Goal: Information Seeking & Learning: Find specific fact

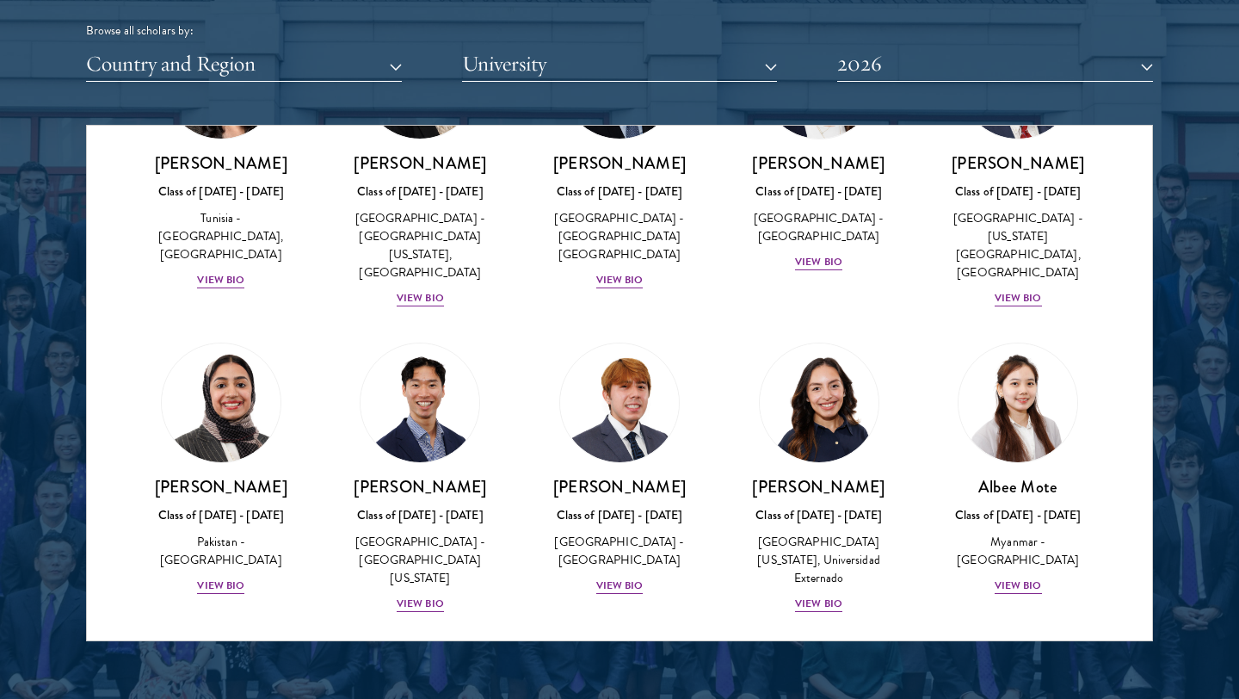
scroll to position [5820, 0]
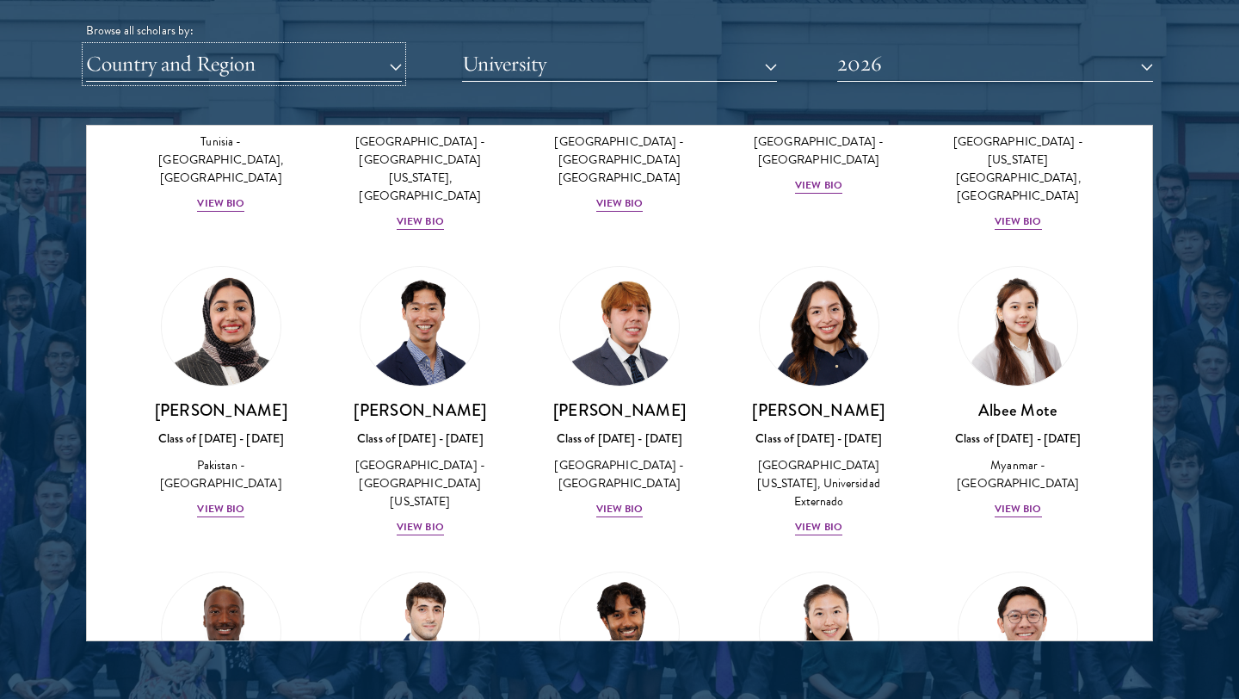
click at [346, 59] on button "Country and Region" at bounding box center [244, 63] width 316 height 35
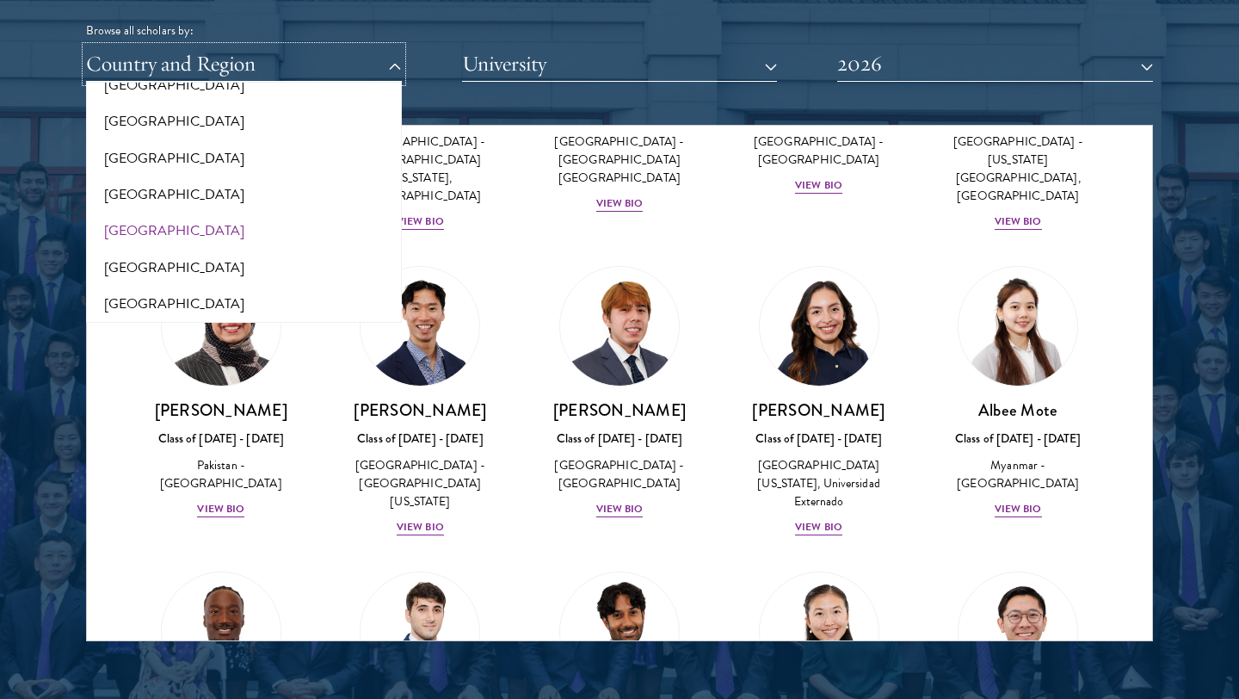
scroll to position [1921, 0]
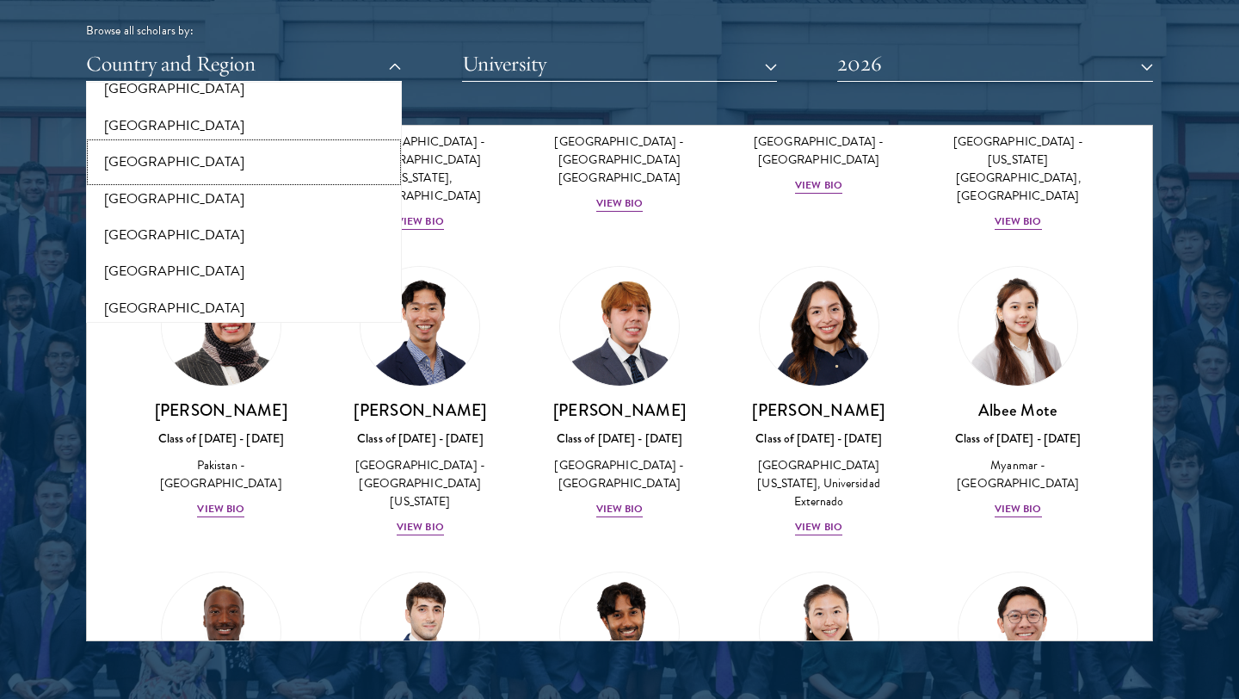
click at [140, 162] on button "[GEOGRAPHIC_DATA]" at bounding box center [243, 162] width 305 height 36
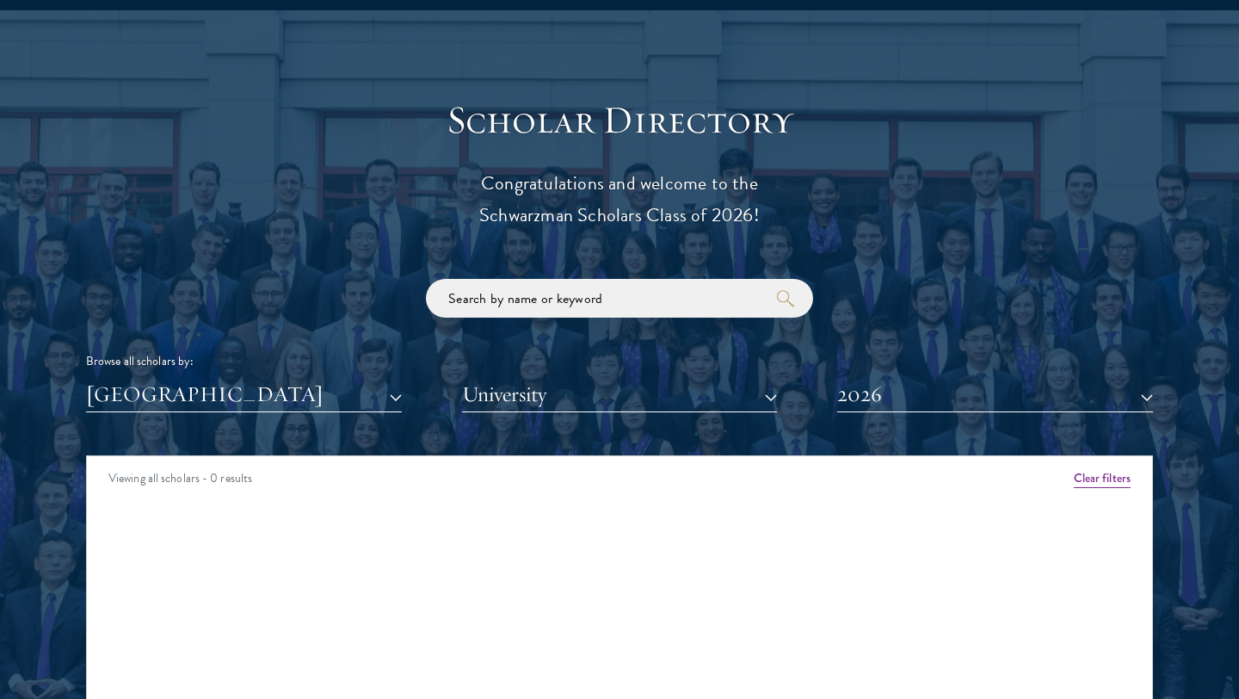
scroll to position [1938, 0]
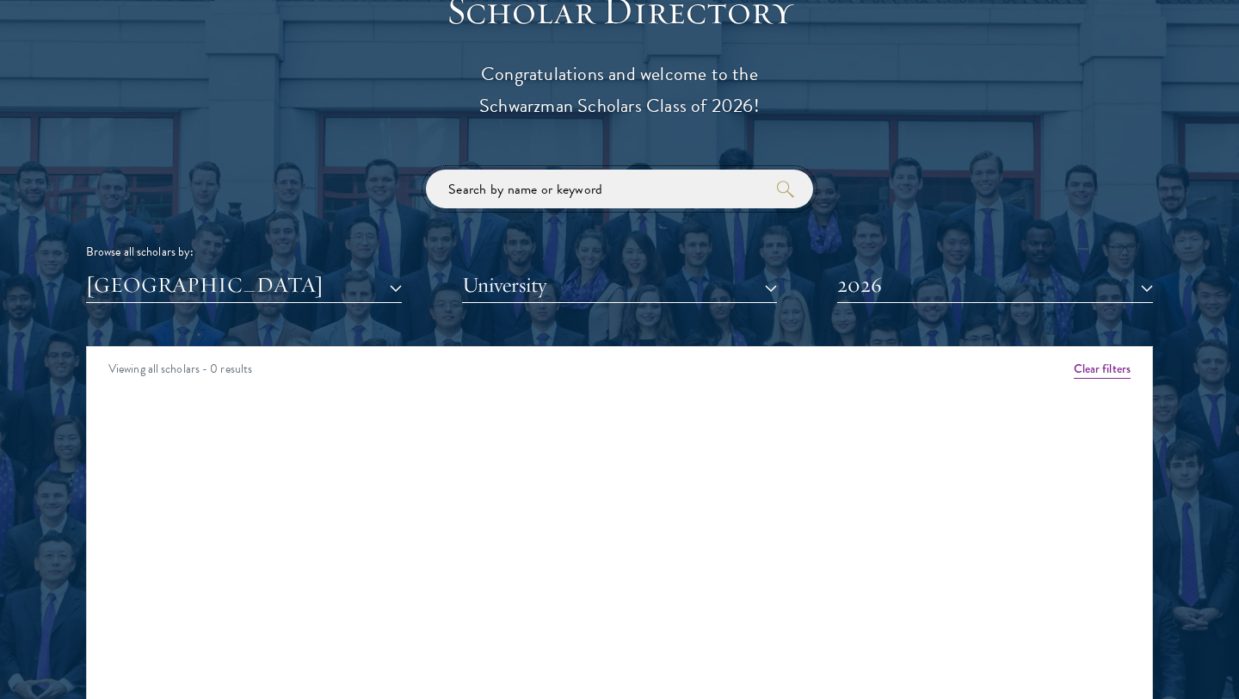
click at [544, 194] on input "search" at bounding box center [619, 188] width 387 height 39
type input "[GEOGRAPHIC_DATA]"
click button "submit" at bounding box center [0, 0] width 0 height 0
click at [949, 300] on button "2026" at bounding box center [995, 285] width 316 height 35
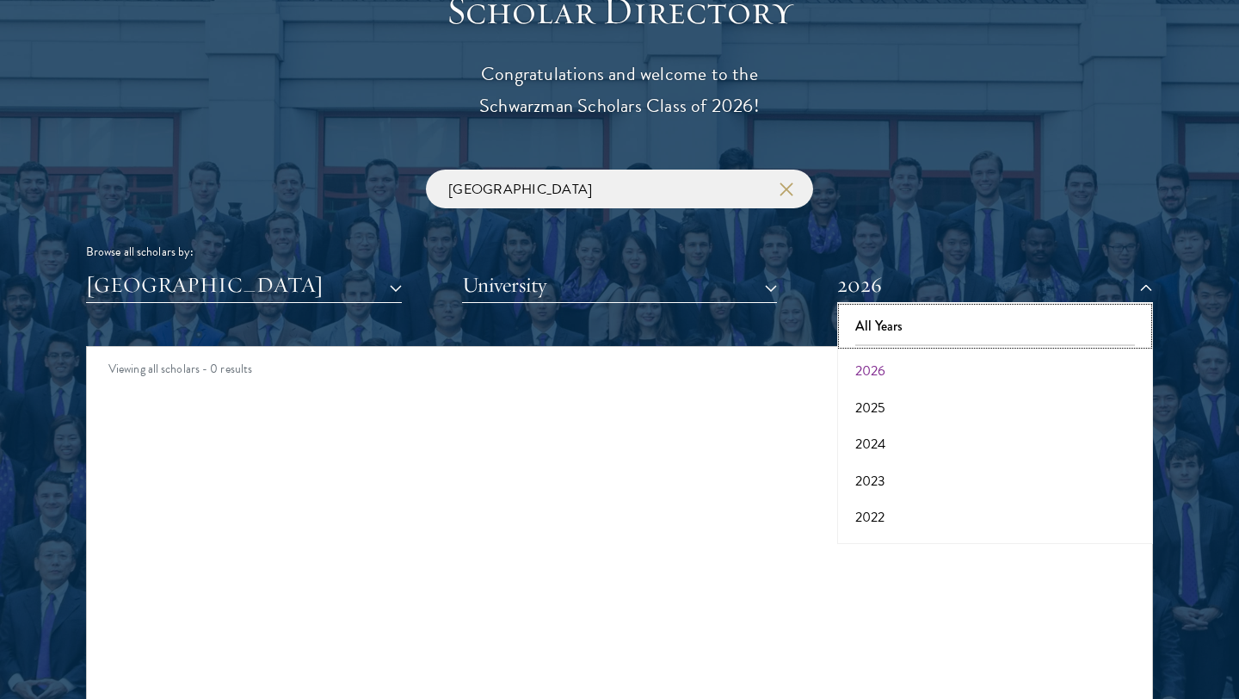
click at [938, 327] on button "All Years" at bounding box center [994, 326] width 305 height 36
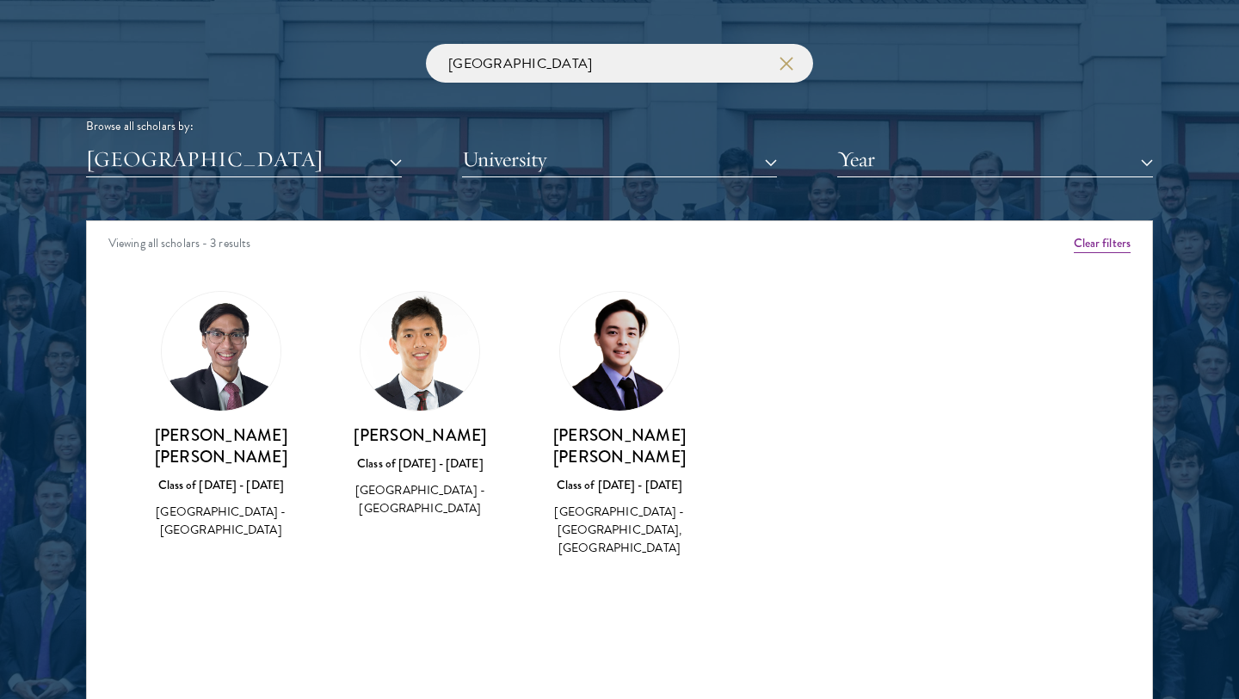
scroll to position [2104, 0]
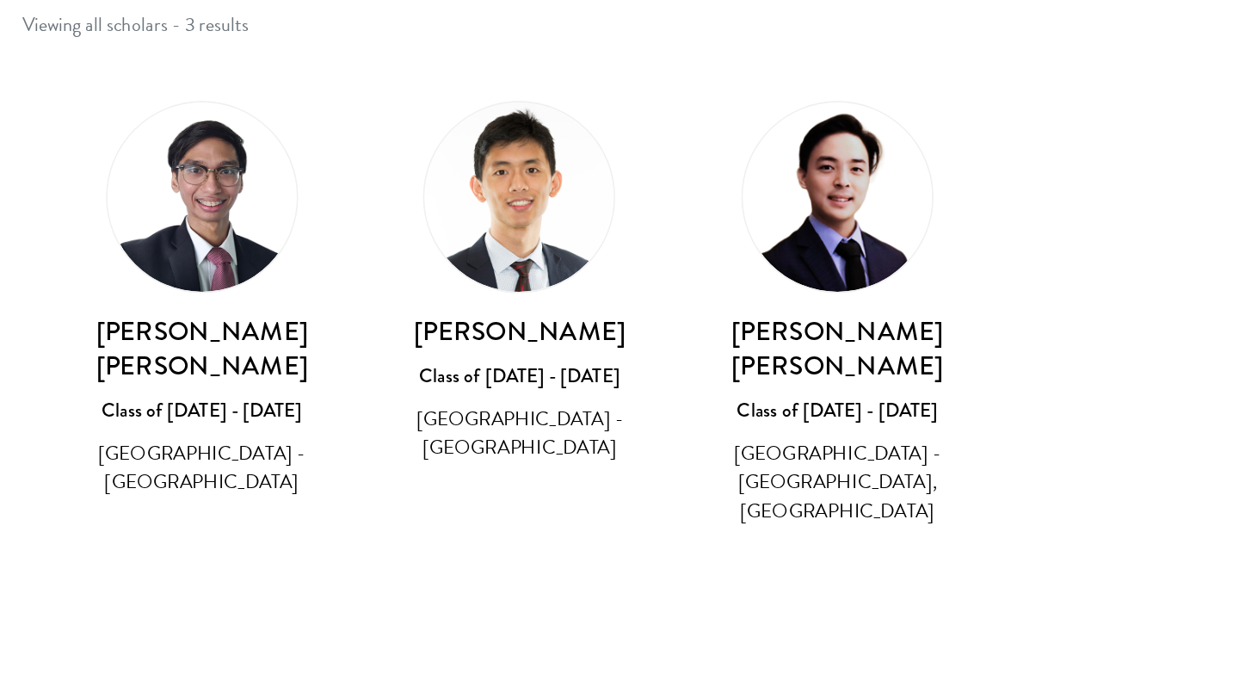
click at [431, 393] on h3 "[PERSON_NAME]" at bounding box center [420, 395] width 165 height 22
click at [427, 317] on img at bounding box center [419, 310] width 119 height 119
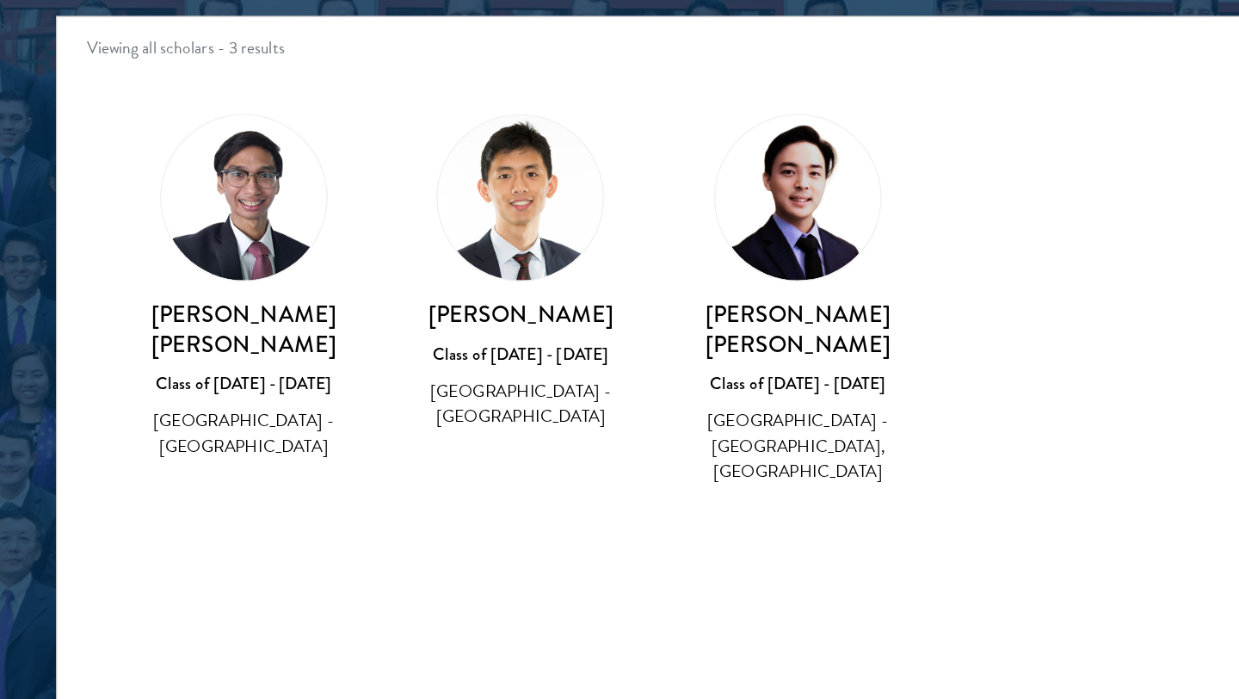
click at [215, 418] on h3 "[PERSON_NAME] [PERSON_NAME]" at bounding box center [221, 405] width 165 height 43
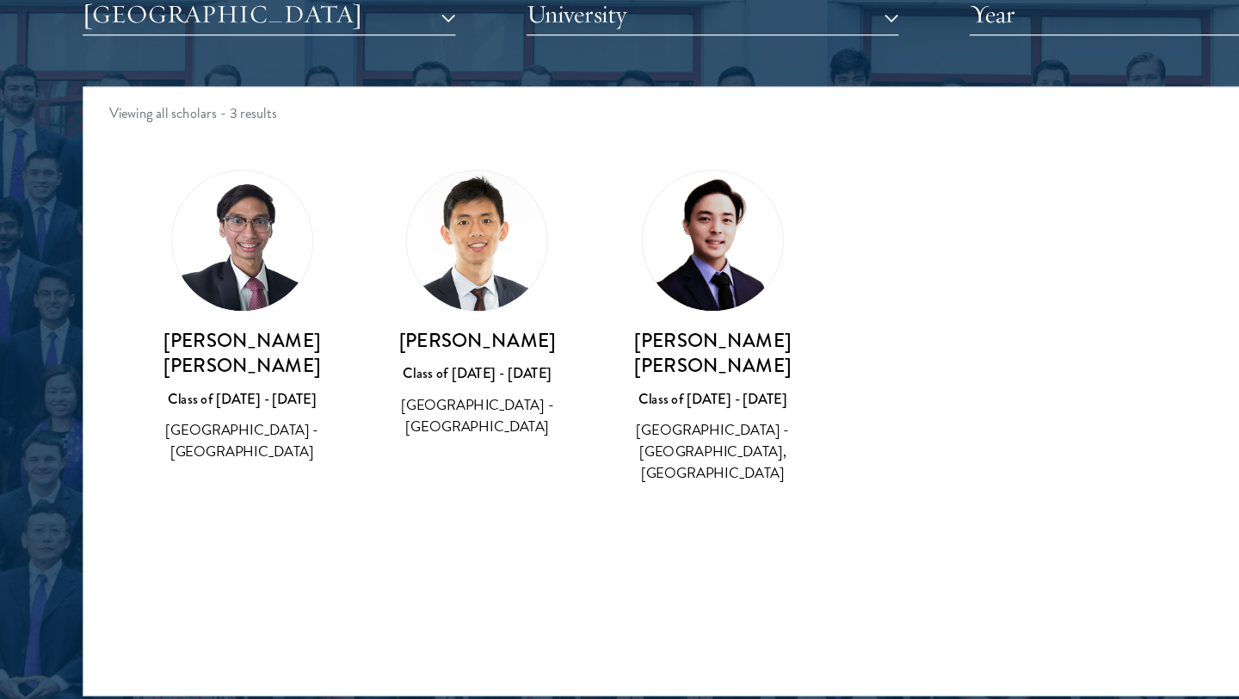
click at [425, 379] on div "[PERSON_NAME] Class of [DATE] - [DATE] [GEOGRAPHIC_DATA] - [GEOGRAPHIC_DATA]" at bounding box center [420, 364] width 165 height 228
click at [410, 291] on img at bounding box center [419, 310] width 119 height 119
click at [430, 385] on h3 "[PERSON_NAME]" at bounding box center [420, 395] width 165 height 22
click at [409, 318] on img at bounding box center [419, 310] width 119 height 119
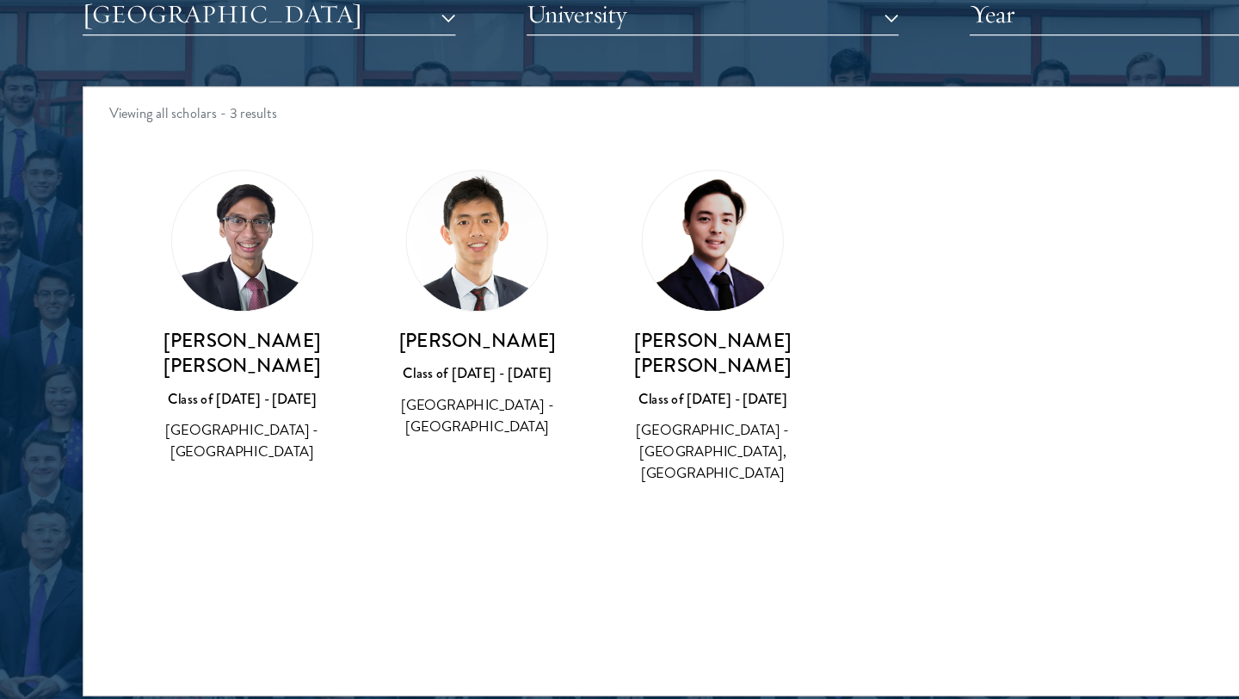
click at [409, 318] on img at bounding box center [419, 310] width 119 height 119
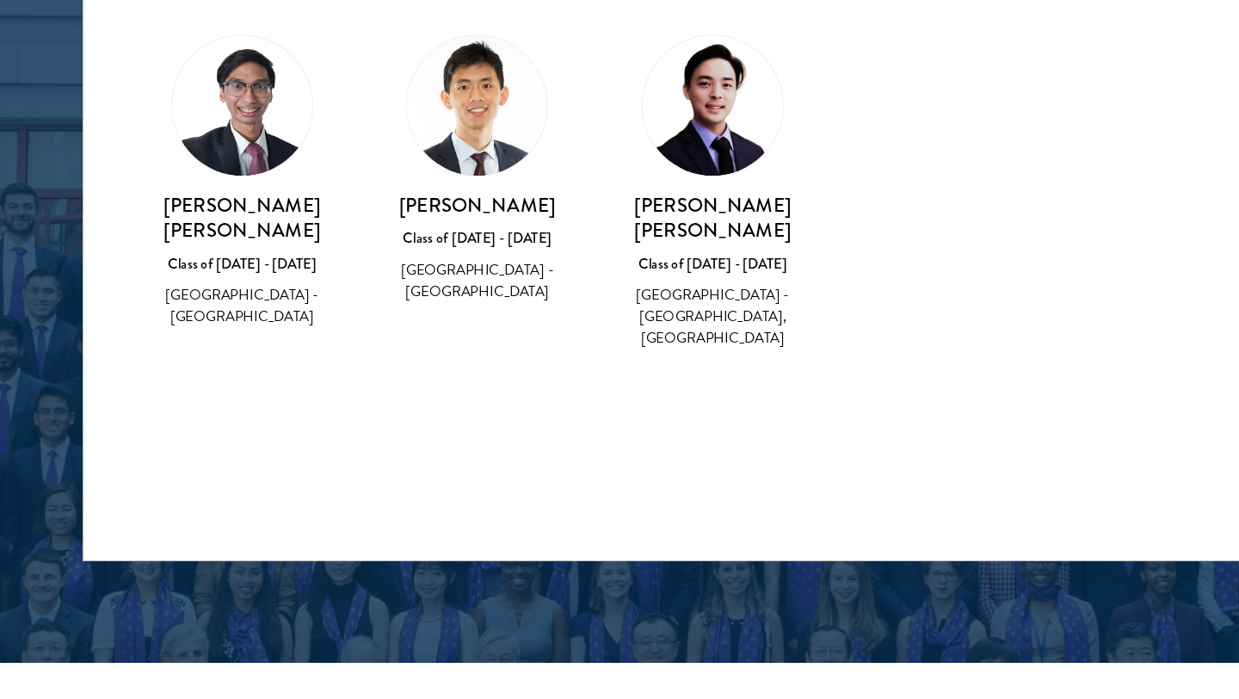
scroll to position [2173, 0]
